Goal: Task Accomplishment & Management: Manage account settings

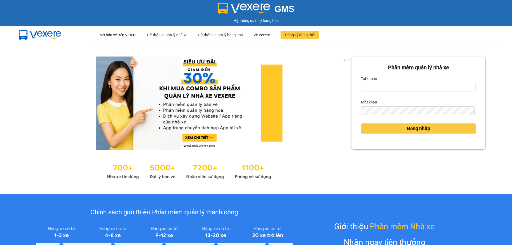
drag, startPoint x: 56, startPoint y: 73, endPoint x: 403, endPoint y: 63, distance: 347.2
click at [56, 73] on div at bounding box center [189, 103] width 325 height 93
click at [389, 89] on input "Tài khoản" at bounding box center [418, 87] width 115 height 9
type input "nhung.khanhphong"
click at [390, 126] on button "Đăng nhập" at bounding box center [418, 128] width 115 height 10
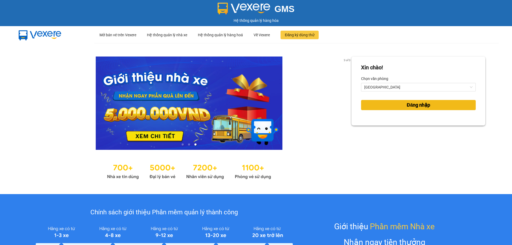
click at [406, 105] on span "Đăng nhập" at bounding box center [417, 104] width 23 height 7
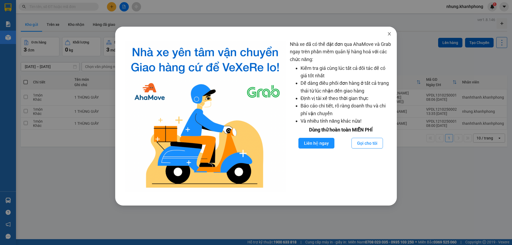
drag, startPoint x: 390, startPoint y: 35, endPoint x: 381, endPoint y: 47, distance: 15.6
click at [390, 35] on icon "close" at bounding box center [389, 34] width 4 height 4
